Goal: Register for event/course

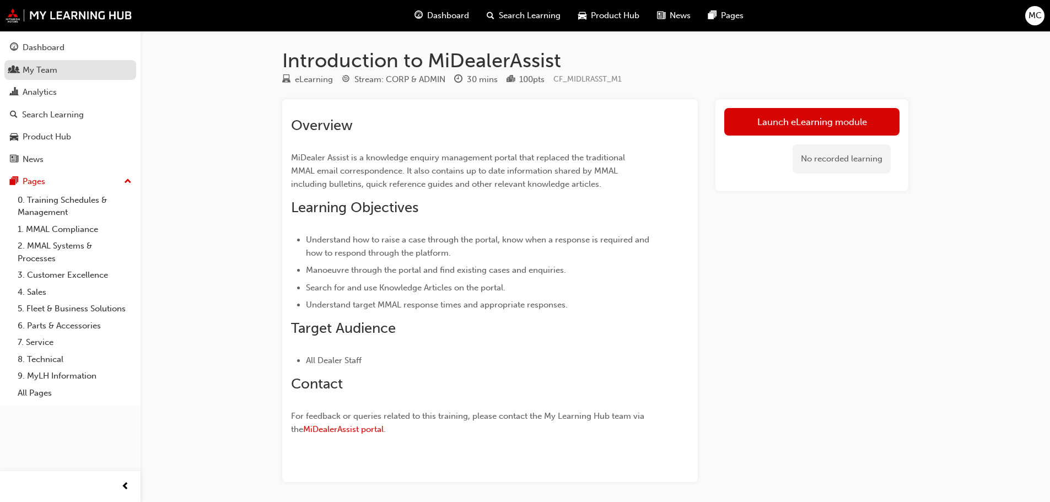
click at [35, 71] on div "My Team" at bounding box center [40, 70] width 35 height 13
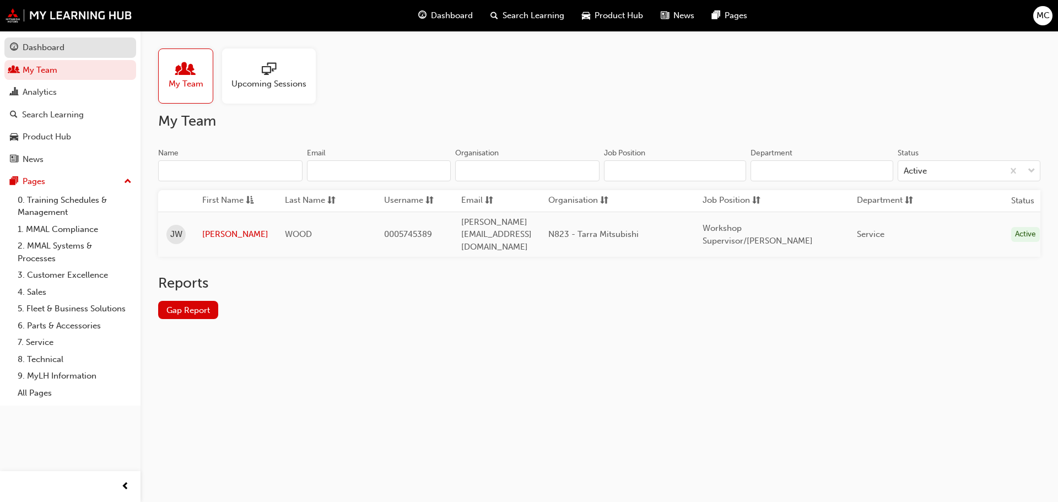
click at [47, 46] on div "Dashboard" at bounding box center [44, 47] width 42 height 13
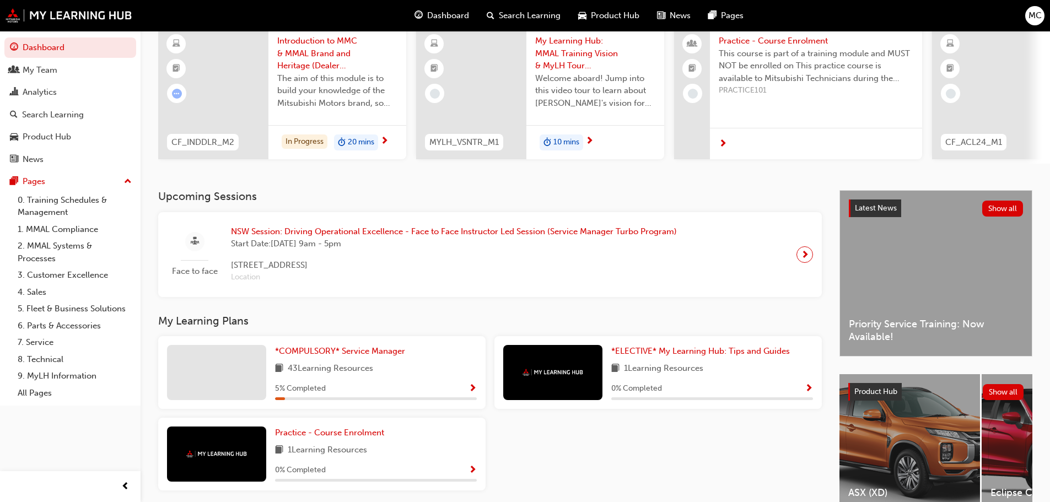
scroll to position [110, 0]
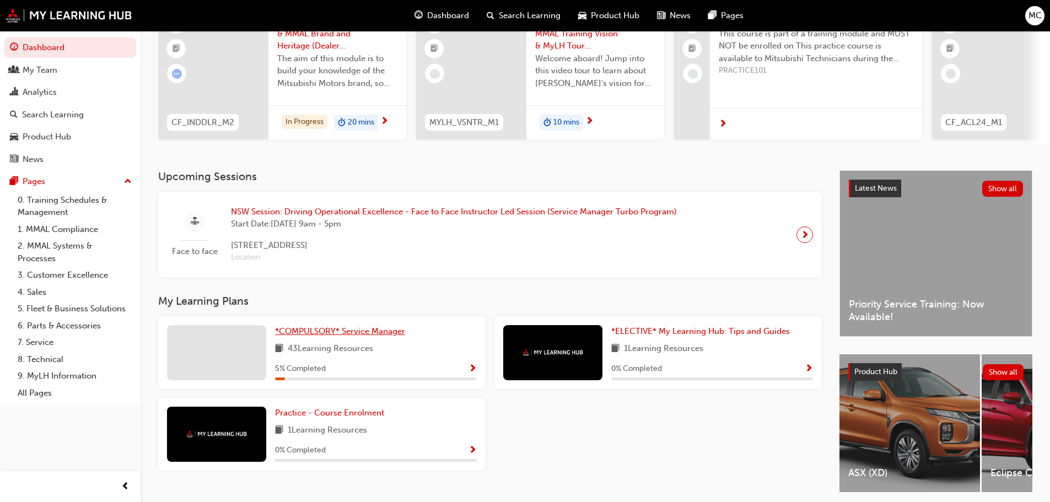
click at [341, 333] on span "*COMPULSORY* Service Manager" at bounding box center [340, 331] width 130 height 10
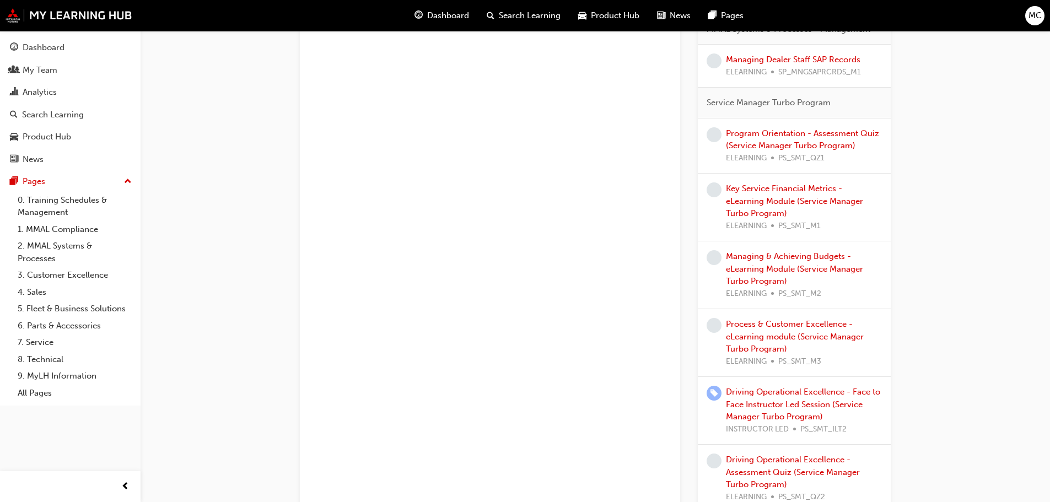
scroll to position [1708, 0]
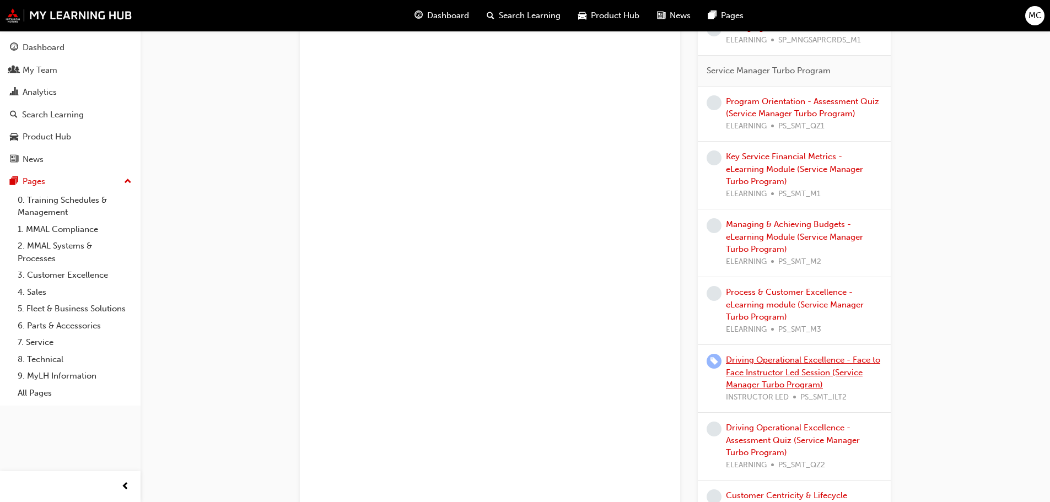
click at [782, 362] on link "Driving Operational Excellence - Face to Face Instructor Led Session (Service M…" at bounding box center [803, 372] width 154 height 35
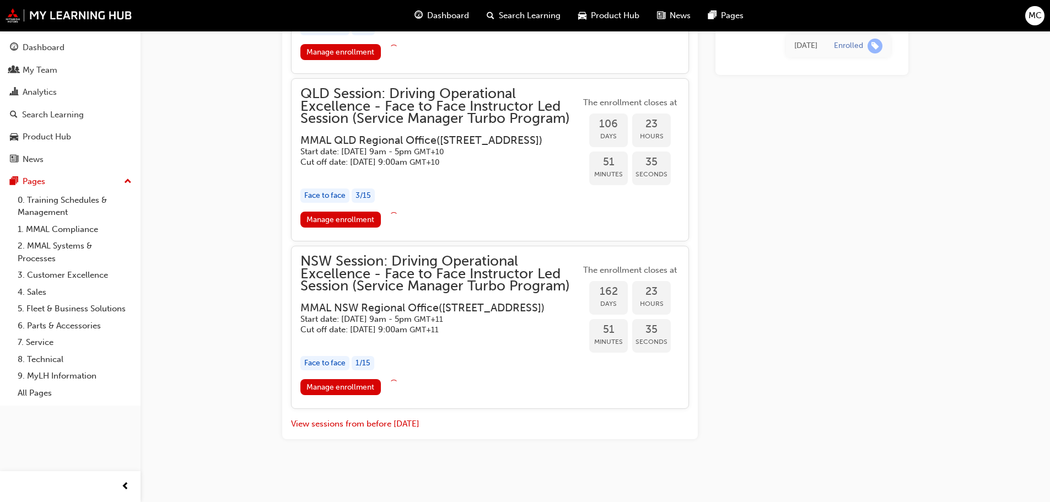
scroll to position [1656, 0]
click at [325, 362] on div "Face to face" at bounding box center [324, 363] width 49 height 15
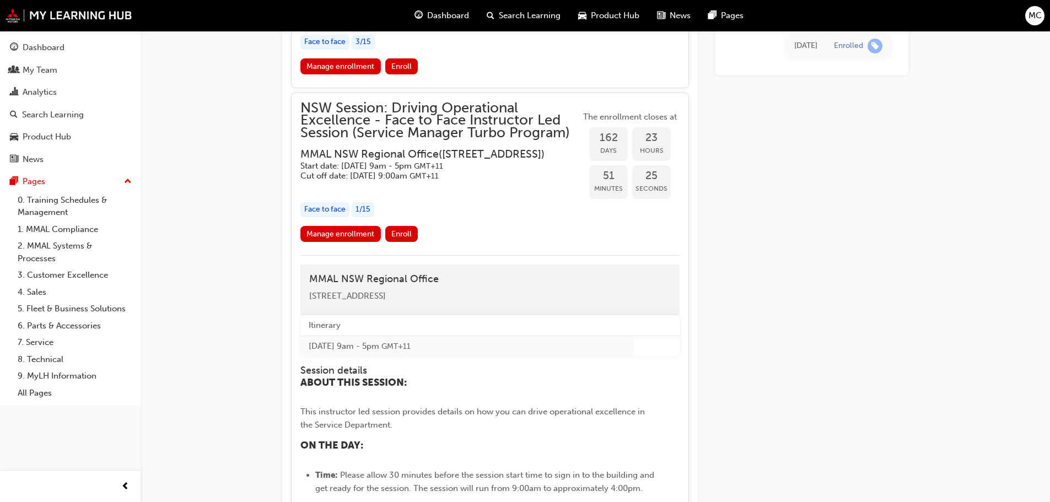
scroll to position [1766, 0]
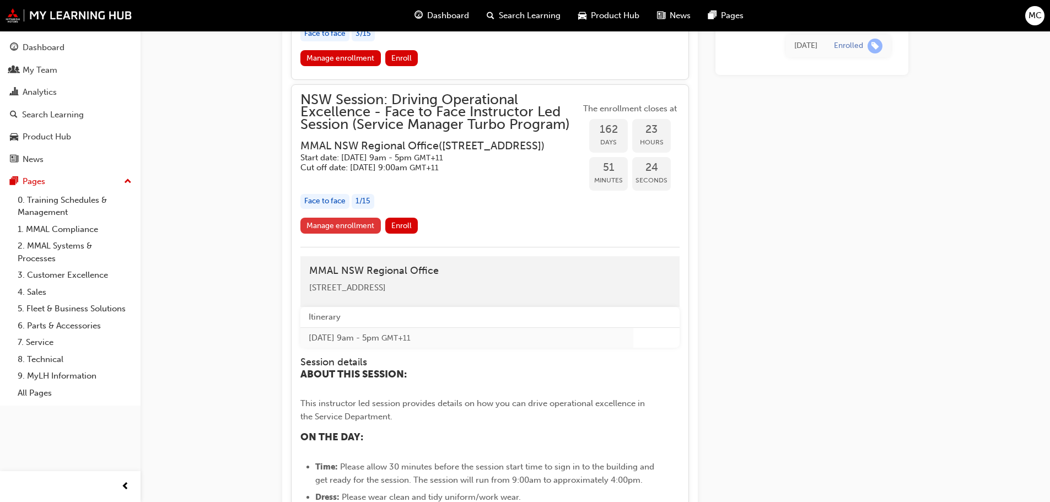
click at [364, 234] on link "Manage enrollment" at bounding box center [340, 226] width 80 height 16
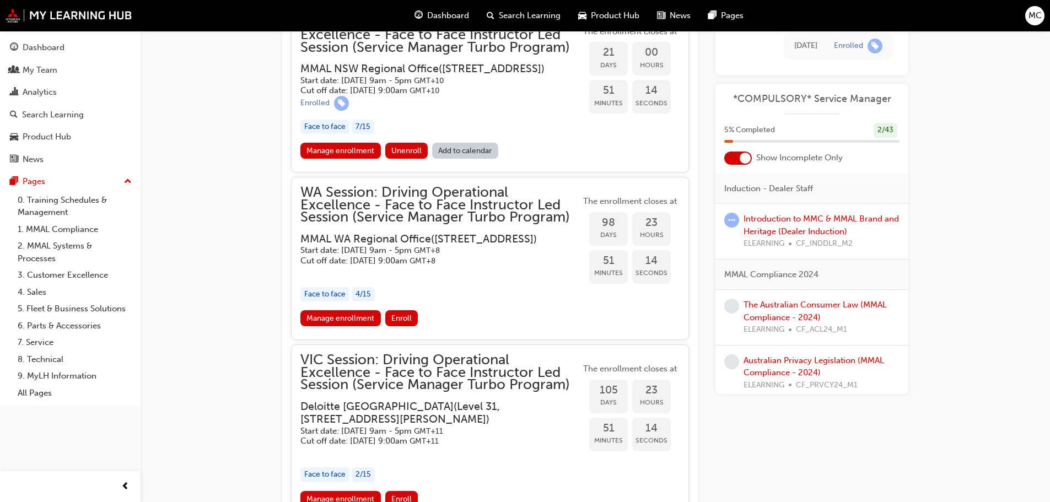
scroll to position [829, 0]
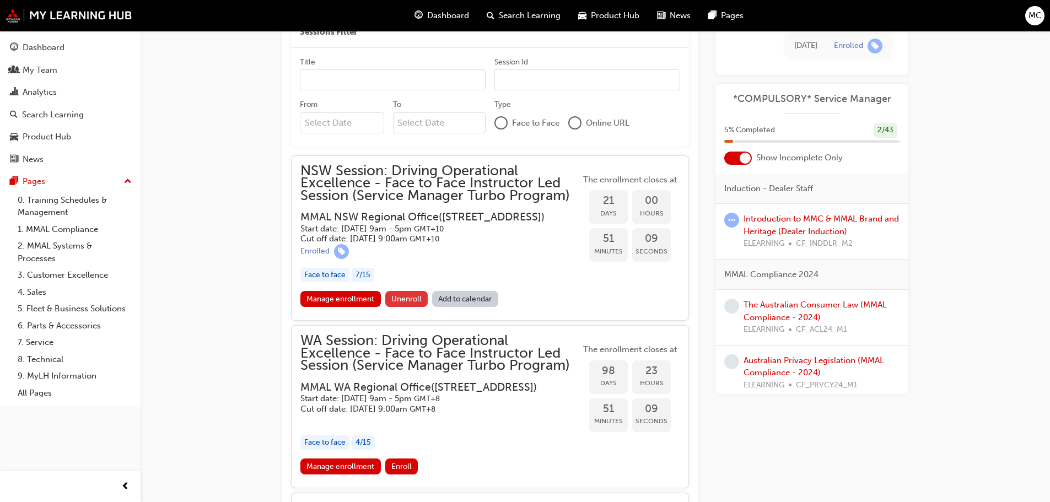
click at [407, 304] on span "Unenroll" at bounding box center [406, 298] width 30 height 9
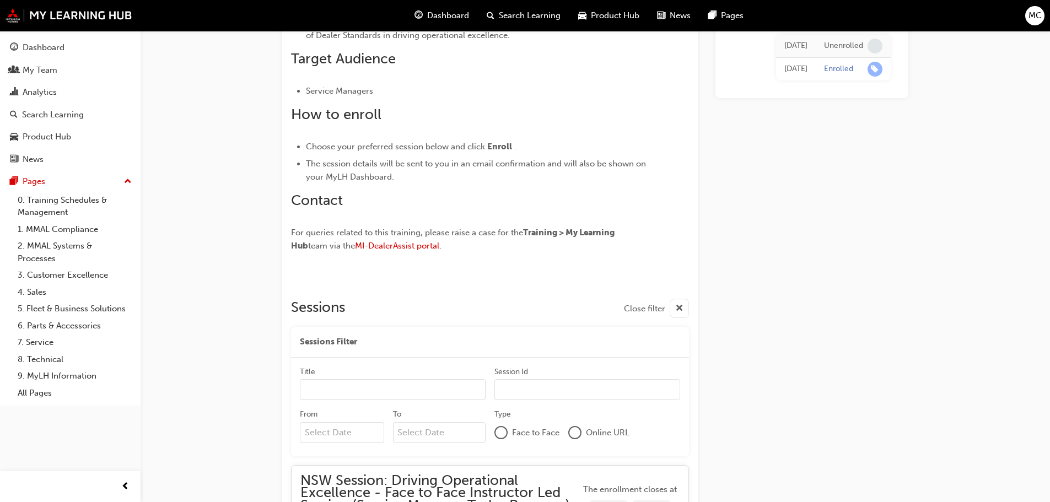
scroll to position [529, 0]
